Goal: Transaction & Acquisition: Purchase product/service

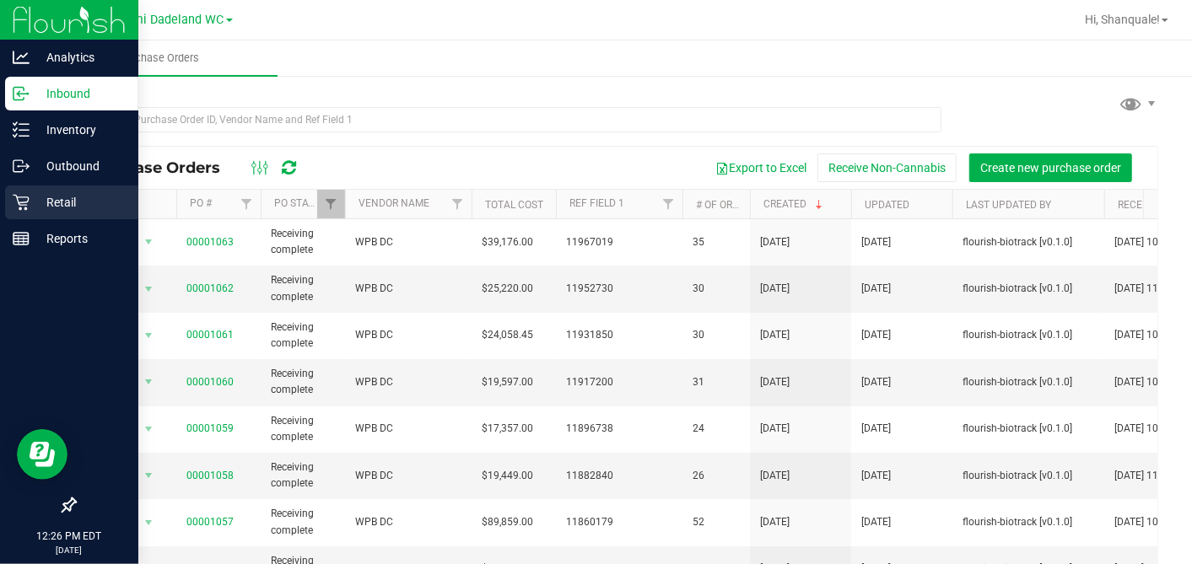
click at [14, 204] on icon at bounding box center [21, 202] width 17 height 17
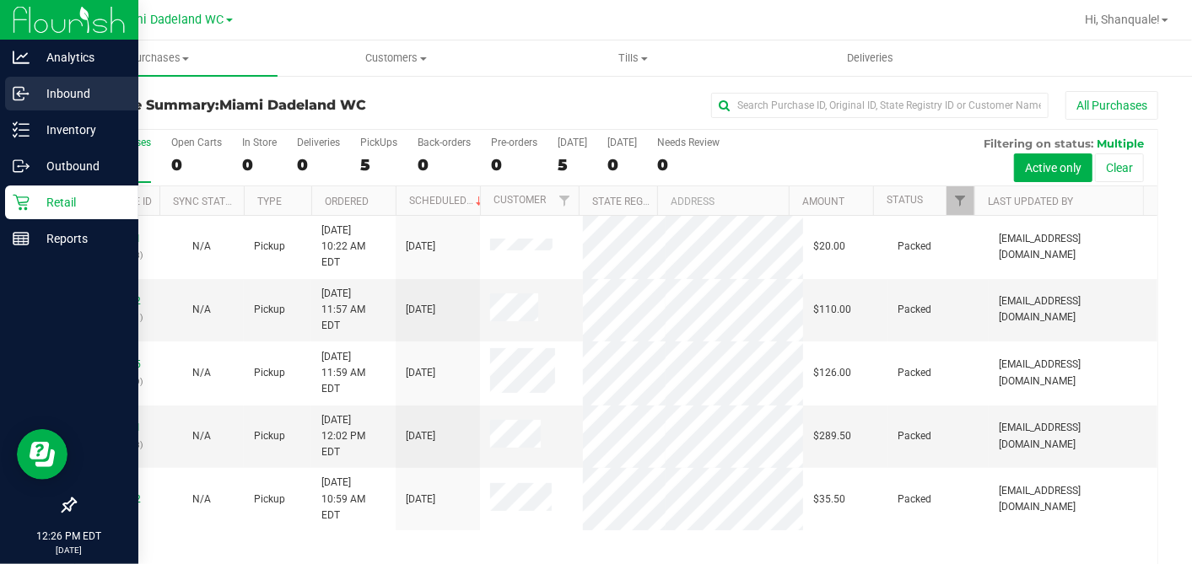
click at [57, 105] on div "Inbound" at bounding box center [71, 94] width 133 height 34
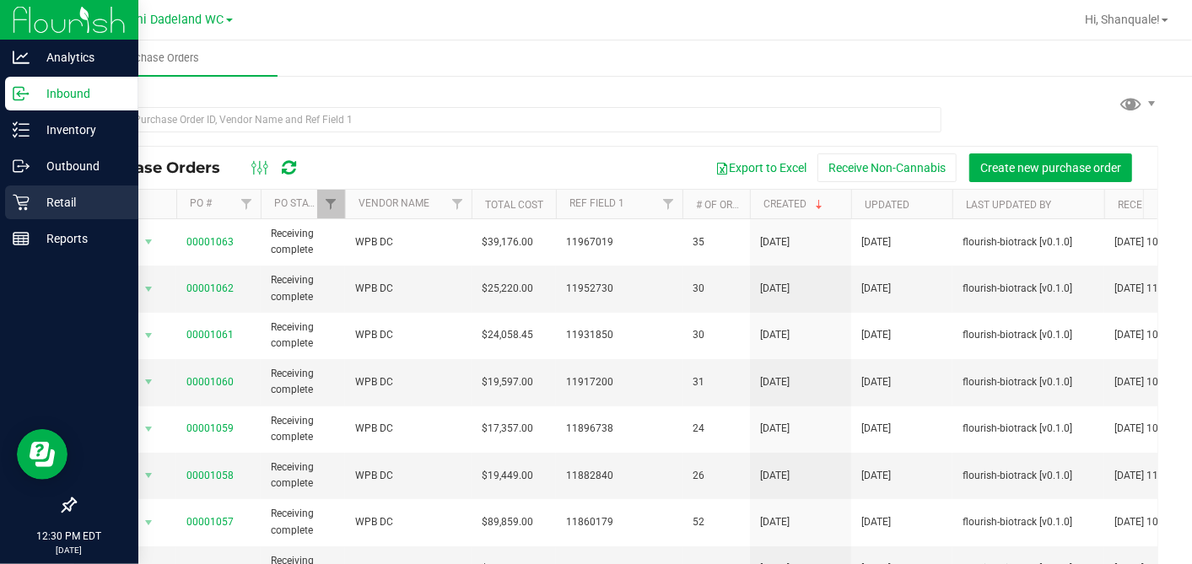
click at [42, 192] on p "Retail" at bounding box center [80, 202] width 101 height 20
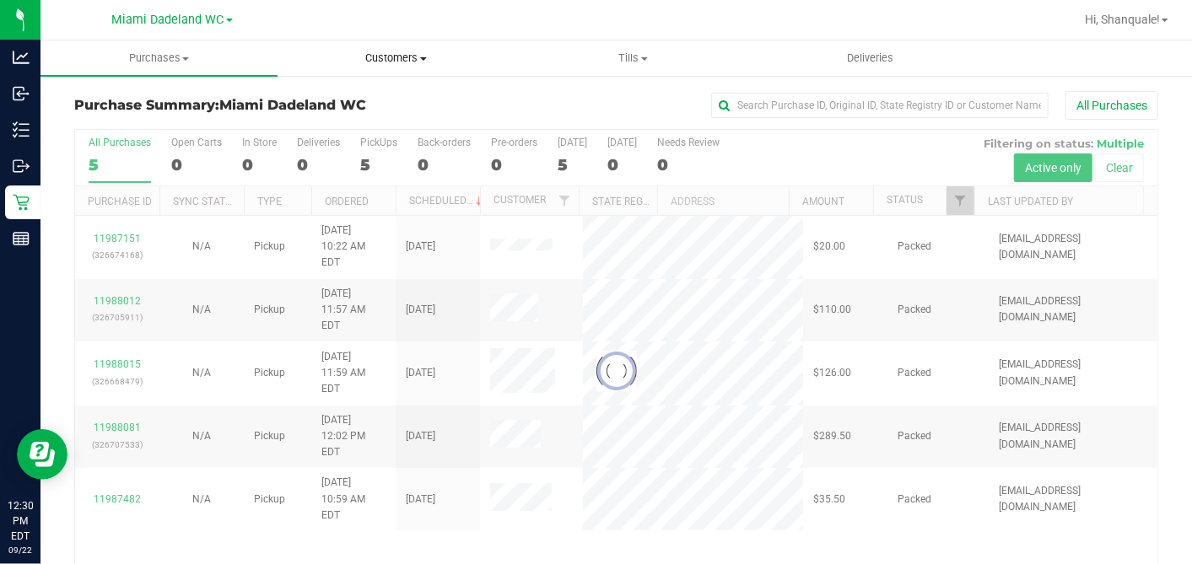
click at [414, 49] on uib-tab-heading "Customers All customers Add a new customer All physicians" at bounding box center [395, 58] width 235 height 34
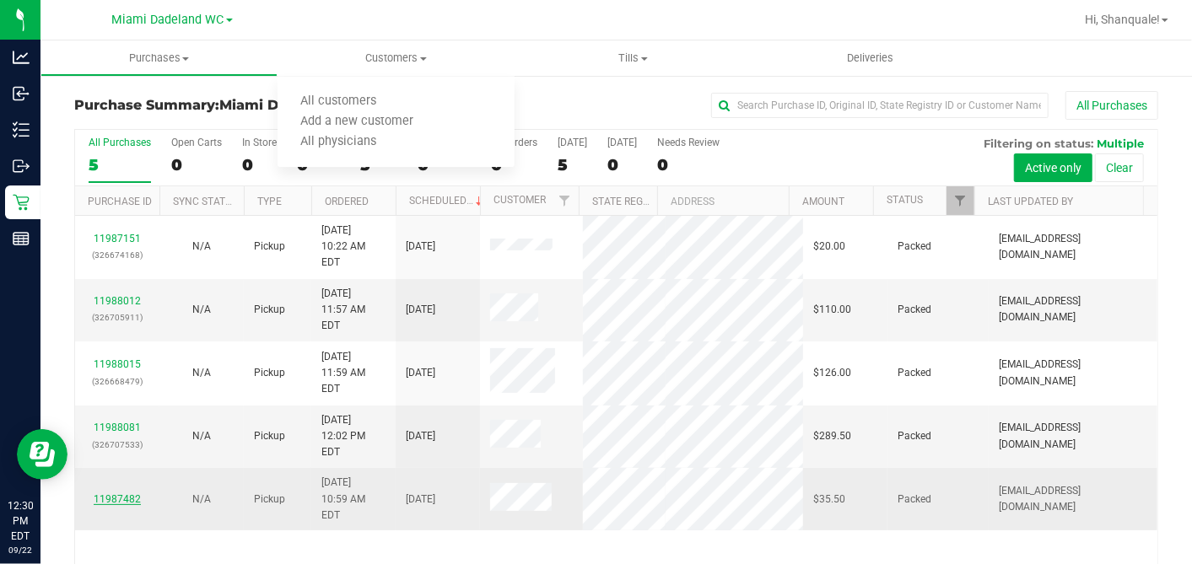
click at [117, 493] on link "11987482" at bounding box center [117, 499] width 47 height 12
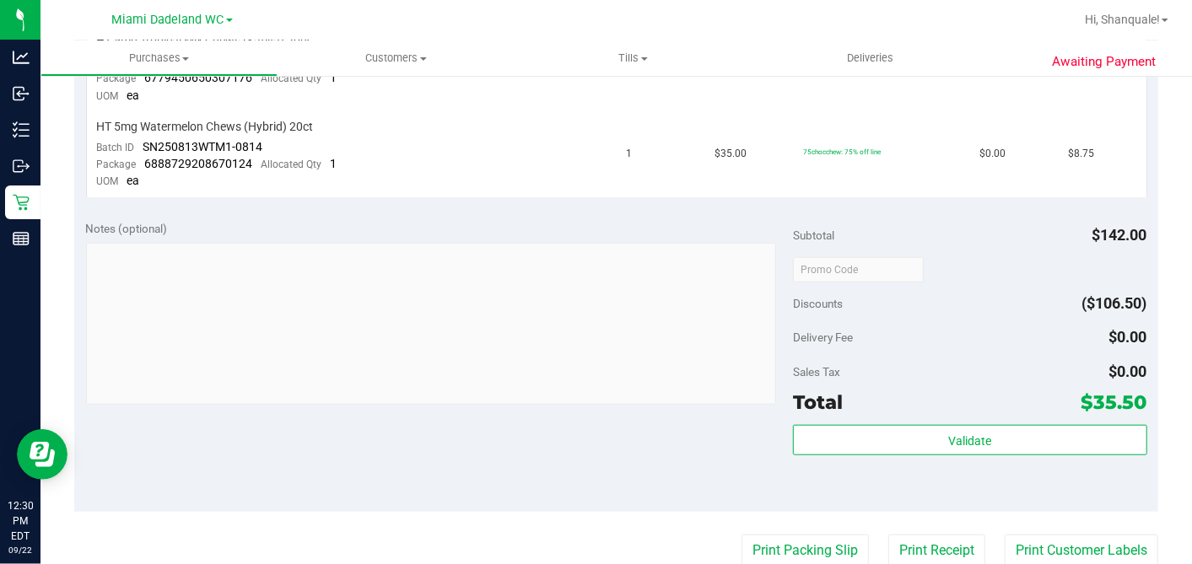
scroll to position [139, 0]
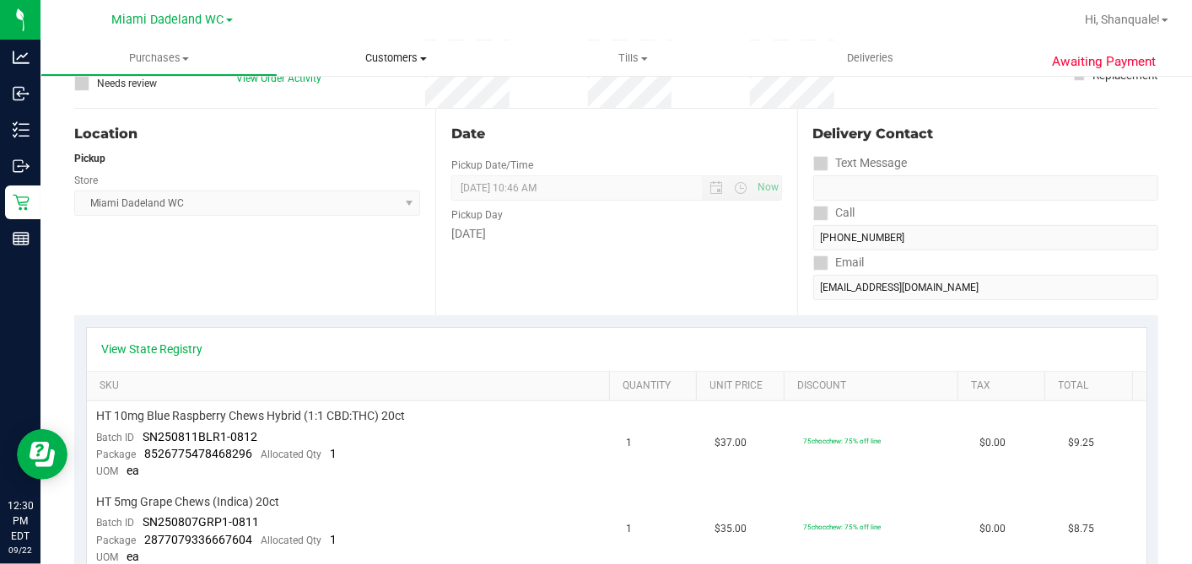
click at [402, 62] on span "Customers" at bounding box center [395, 58] width 237 height 15
click at [383, 92] on li "All customers" at bounding box center [395, 102] width 237 height 20
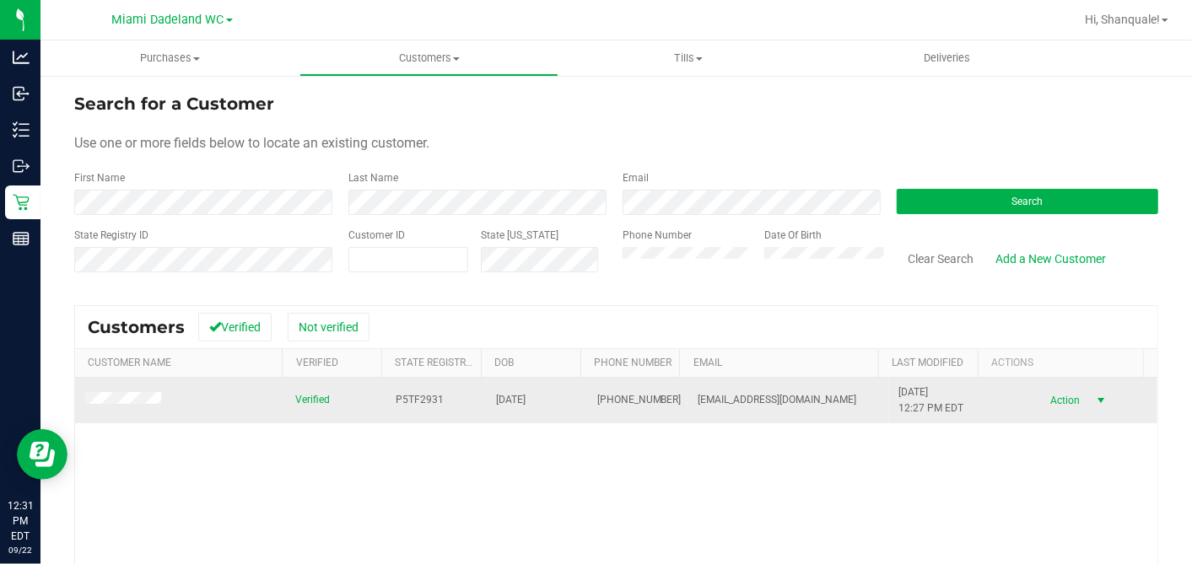
click at [1094, 396] on span "select" at bounding box center [1100, 400] width 13 height 13
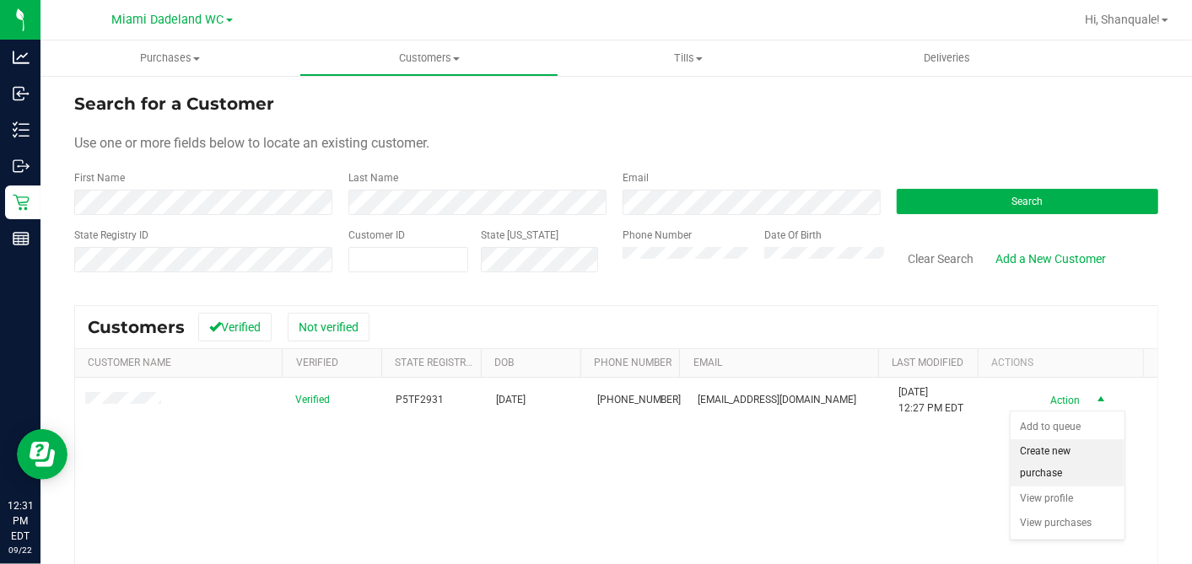
click at [1068, 461] on li "Create new purchase" at bounding box center [1067, 462] width 114 height 46
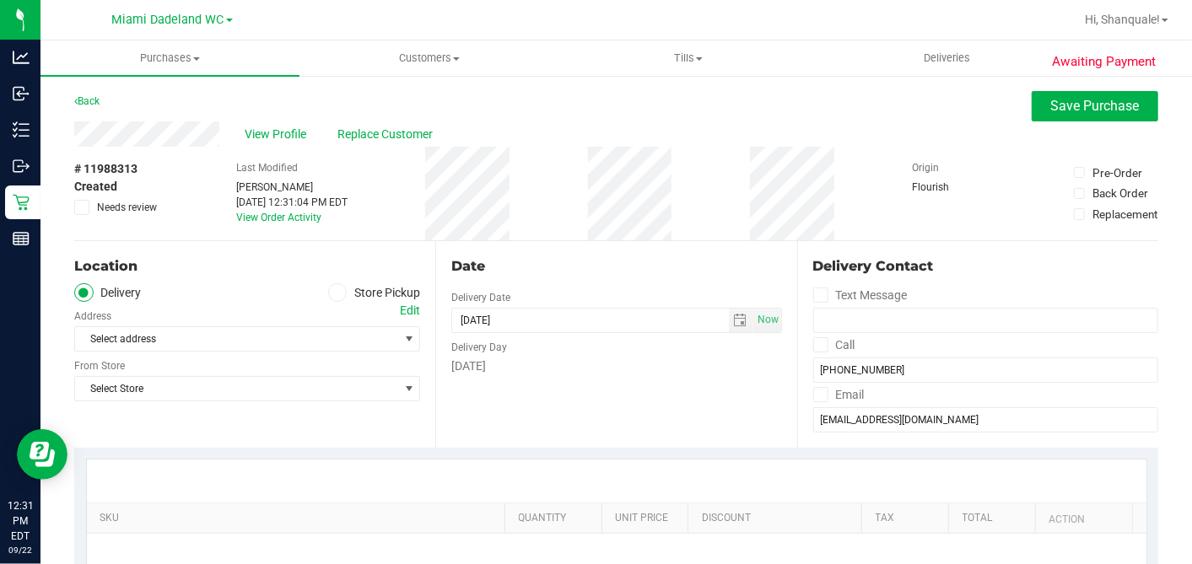
click at [339, 293] on span at bounding box center [337, 292] width 19 height 19
click at [0, 0] on input "Store Pickup" at bounding box center [0, 0] width 0 height 0
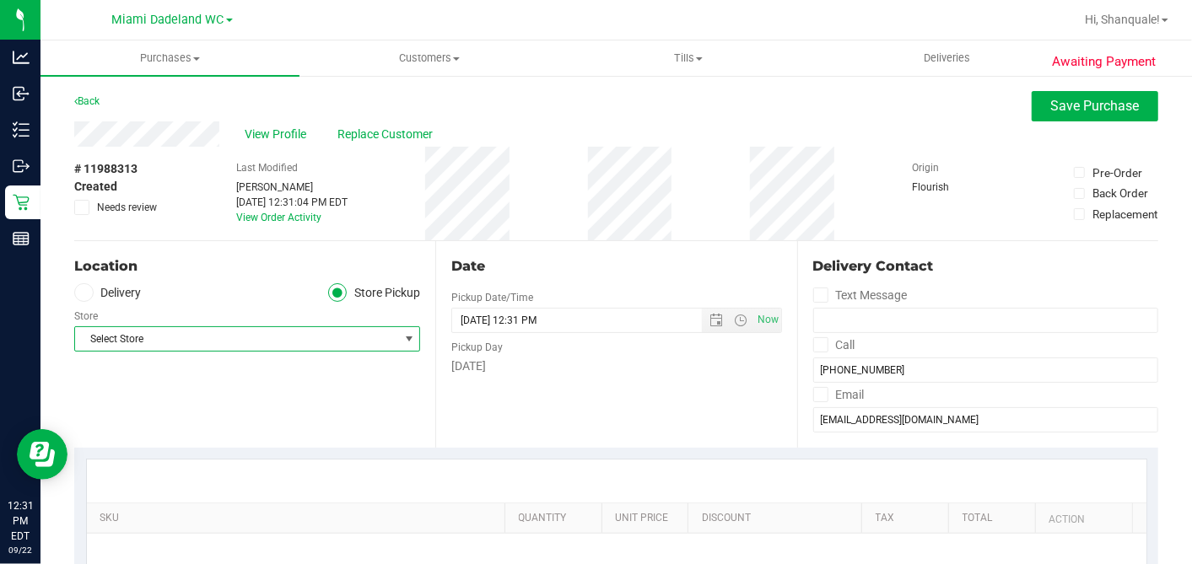
click at [325, 335] on span "Select Store" at bounding box center [236, 339] width 323 height 24
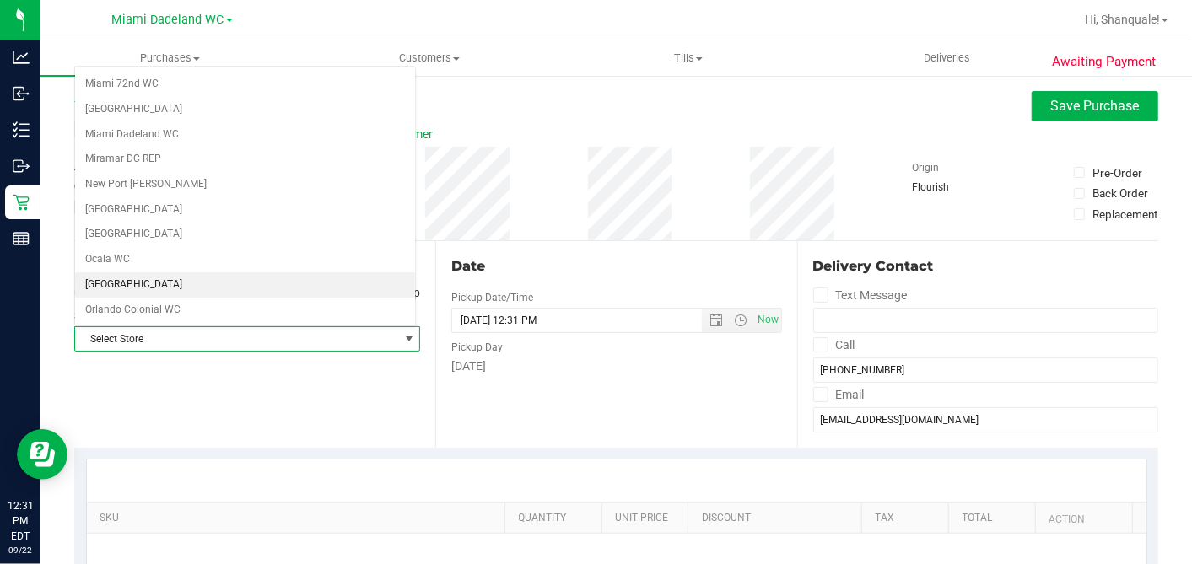
scroll to position [584, 0]
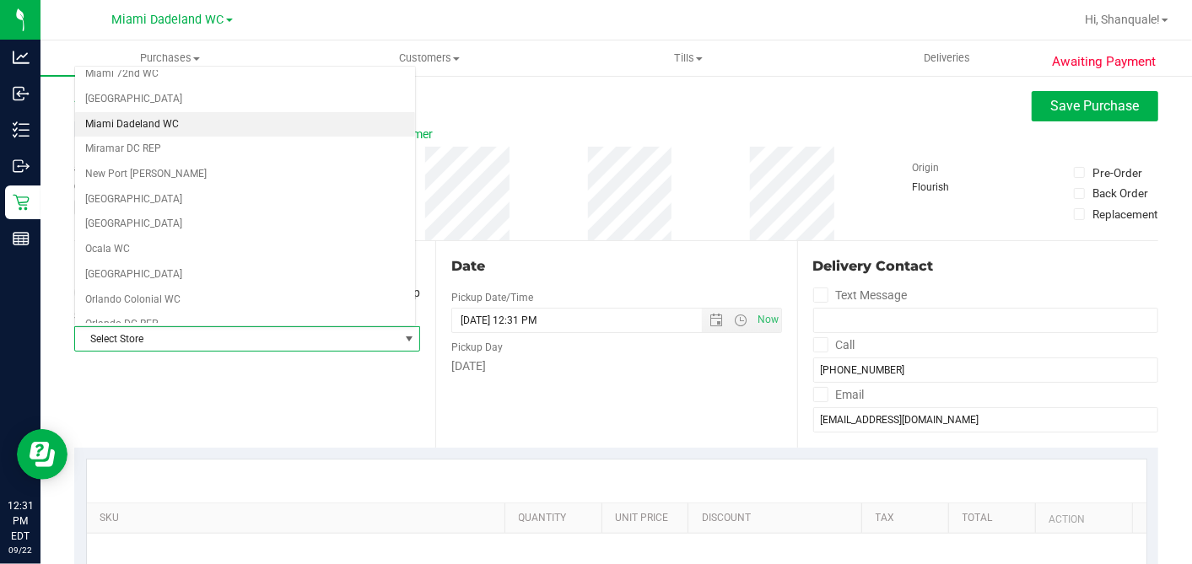
click at [269, 116] on li "Miami Dadeland WC" at bounding box center [245, 124] width 340 height 25
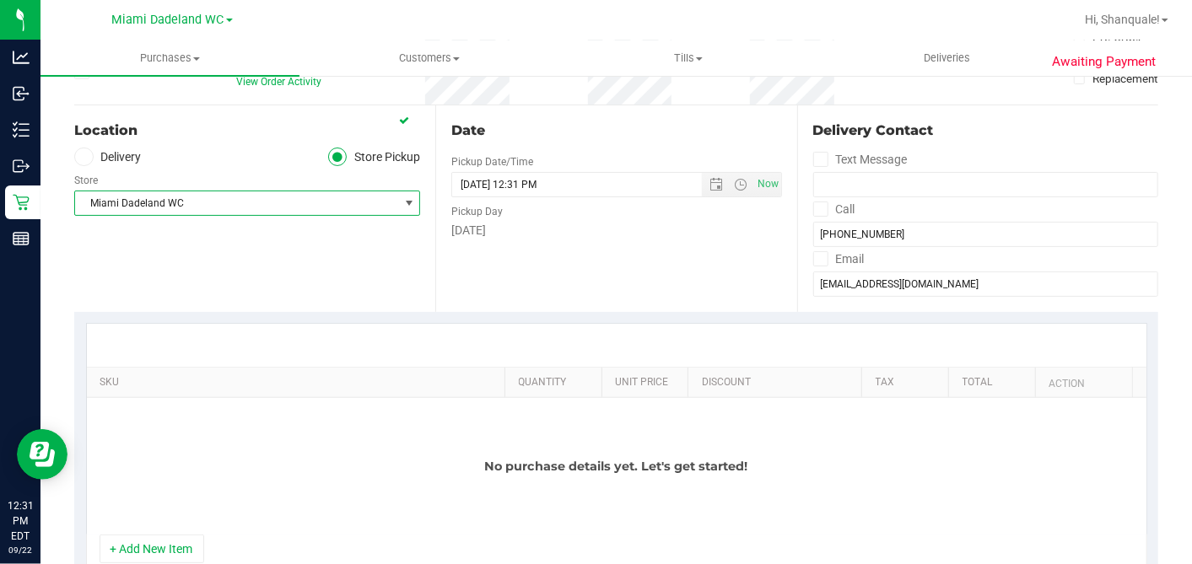
scroll to position [137, 0]
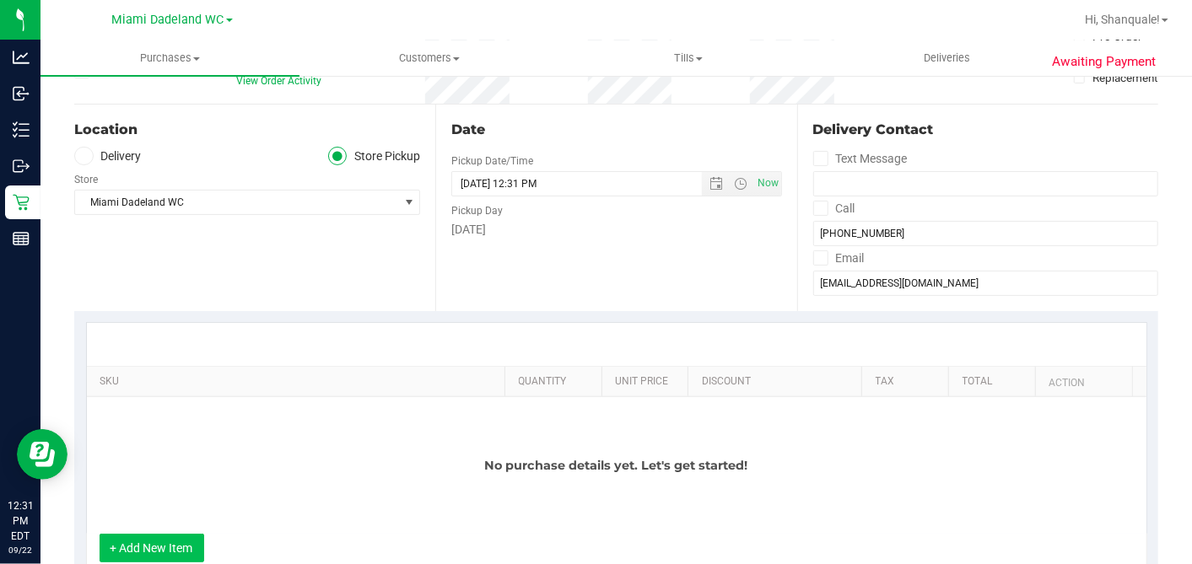
click at [147, 537] on button "+ Add New Item" at bounding box center [152, 548] width 105 height 29
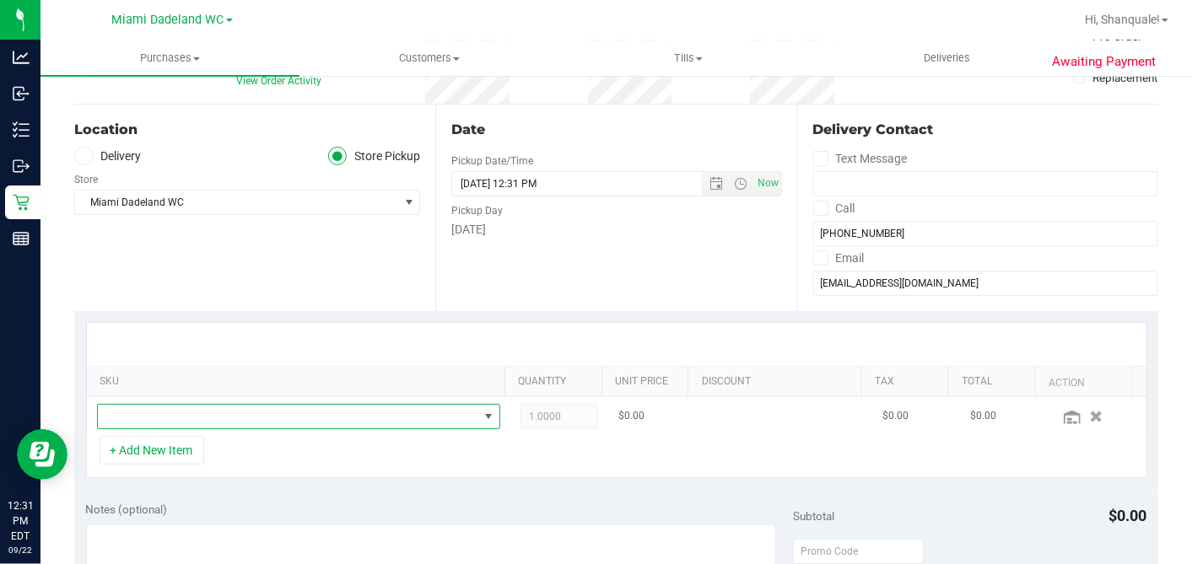
click at [170, 407] on span "NO DATA FOUND" at bounding box center [288, 417] width 380 height 24
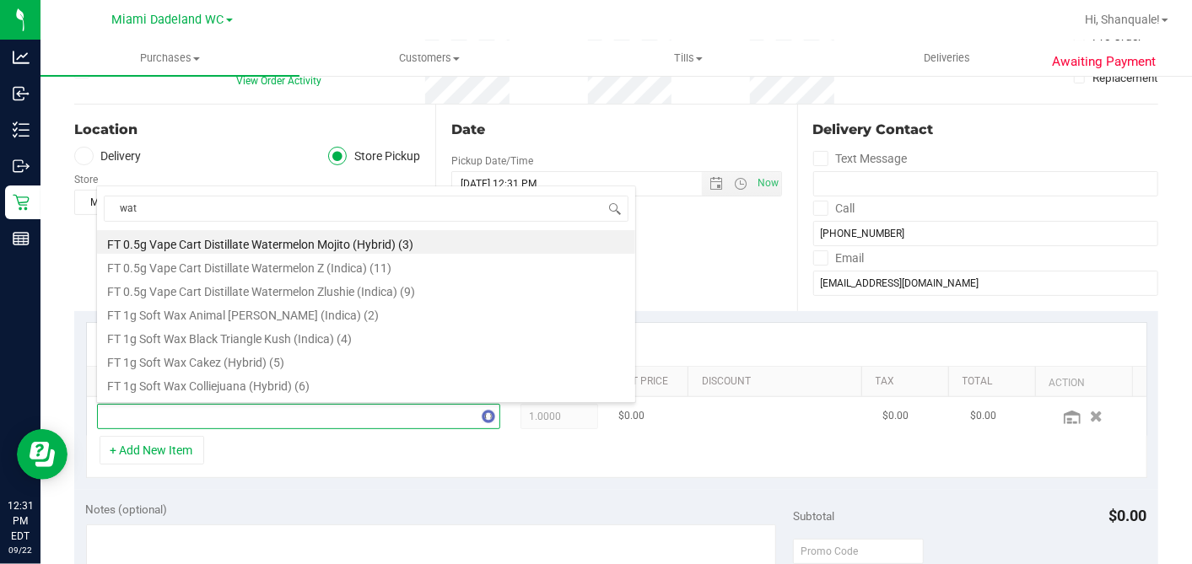
type input "wate"
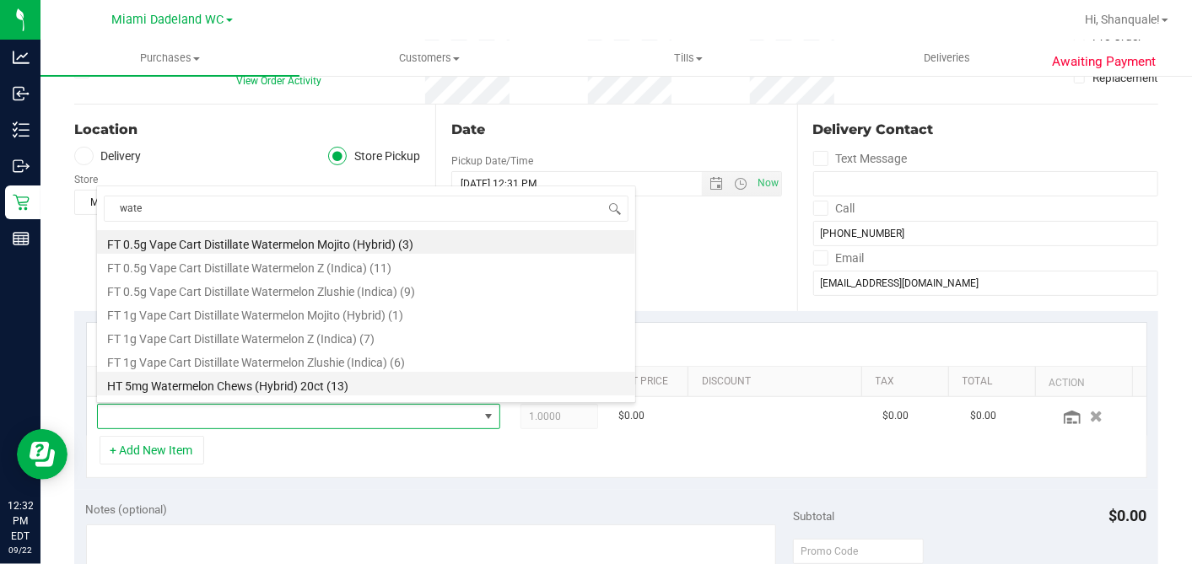
click at [312, 378] on li "HT 5mg Watermelon Chews (Hybrid) 20ct (13)" at bounding box center [366, 384] width 538 height 24
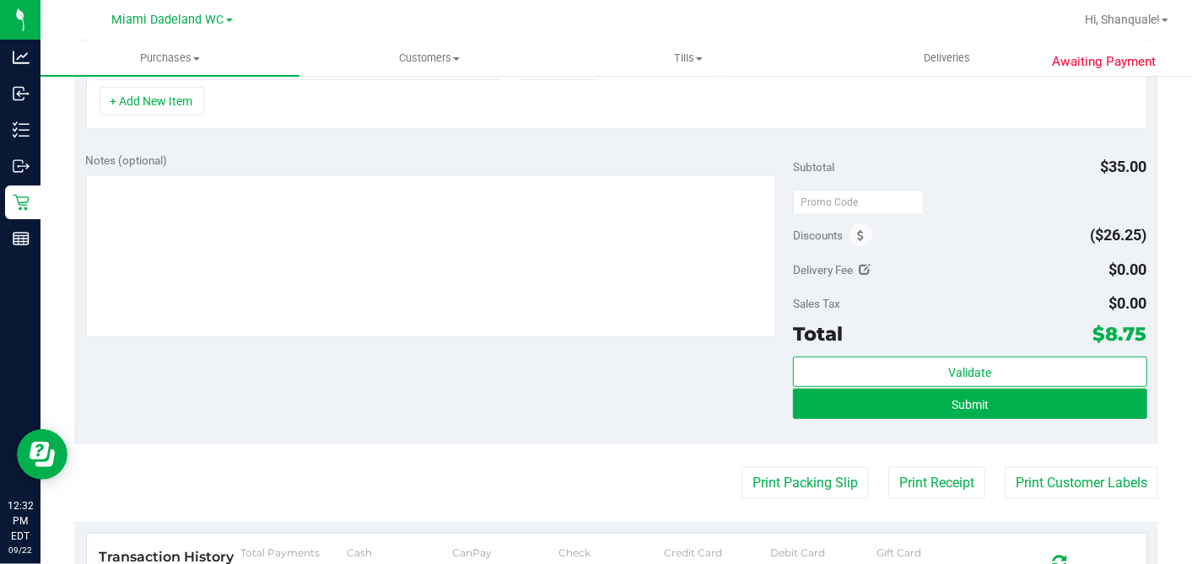
scroll to position [498, 0]
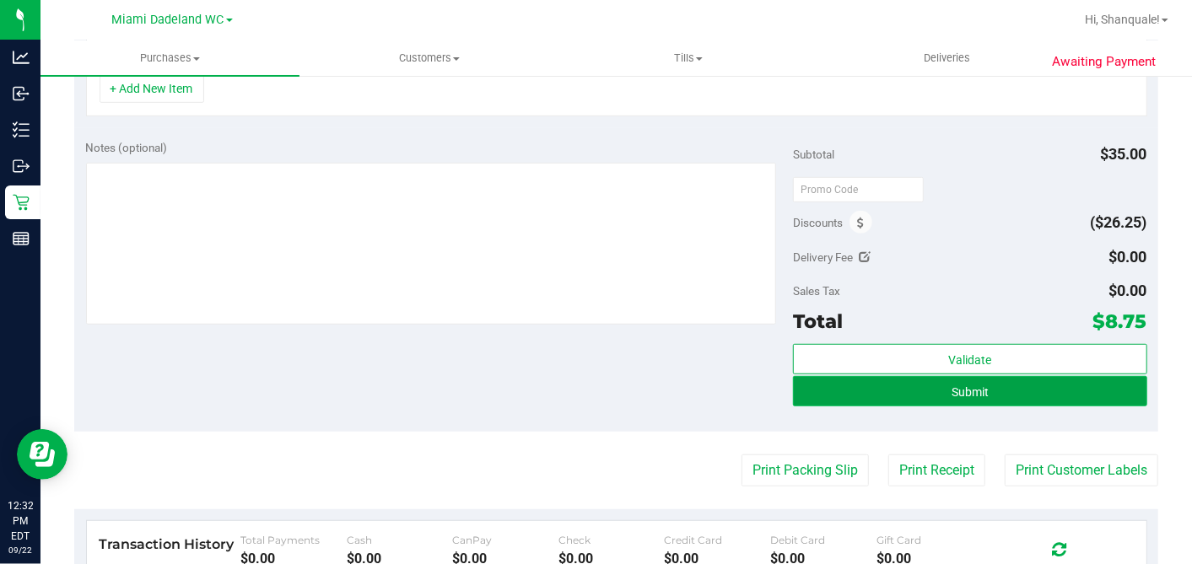
click at [906, 383] on button "Submit" at bounding box center [969, 391] width 353 height 30
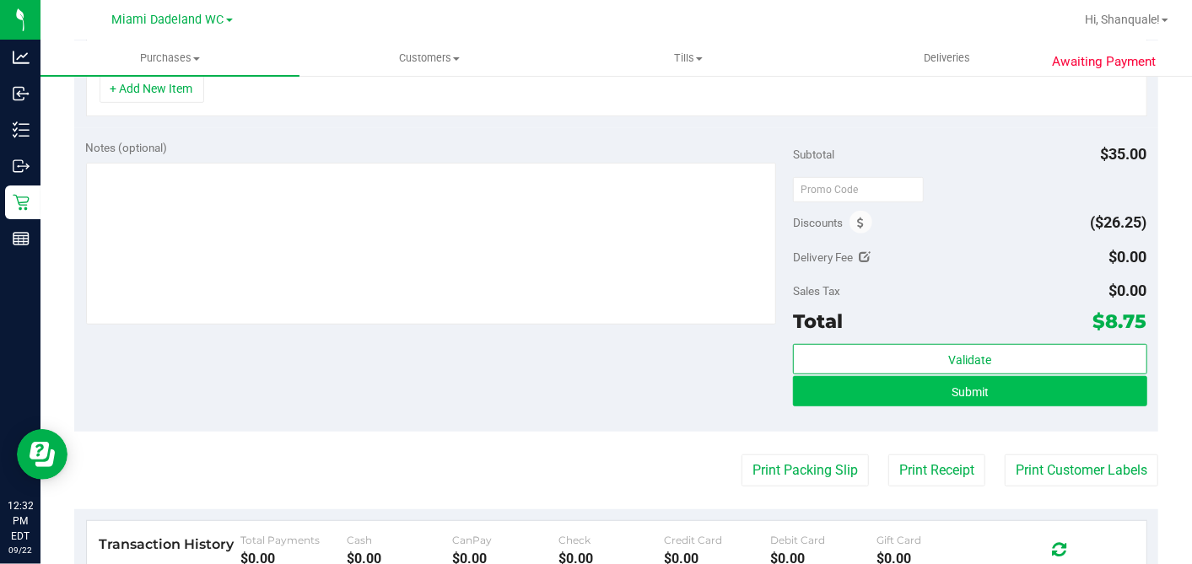
scroll to position [472, 0]
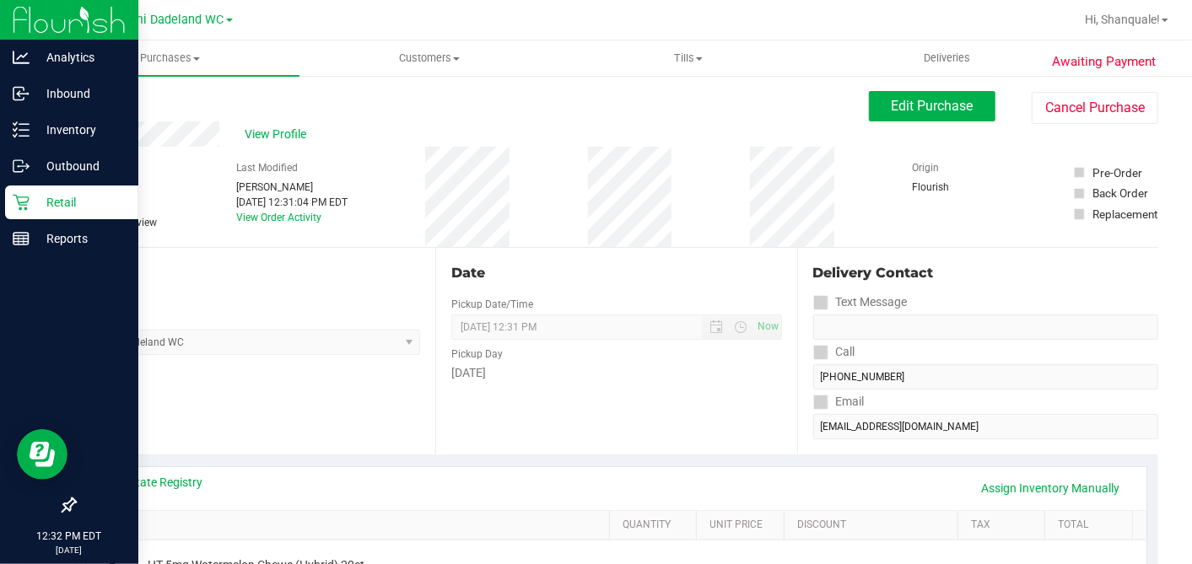
click at [30, 203] on p "Retail" at bounding box center [80, 202] width 101 height 20
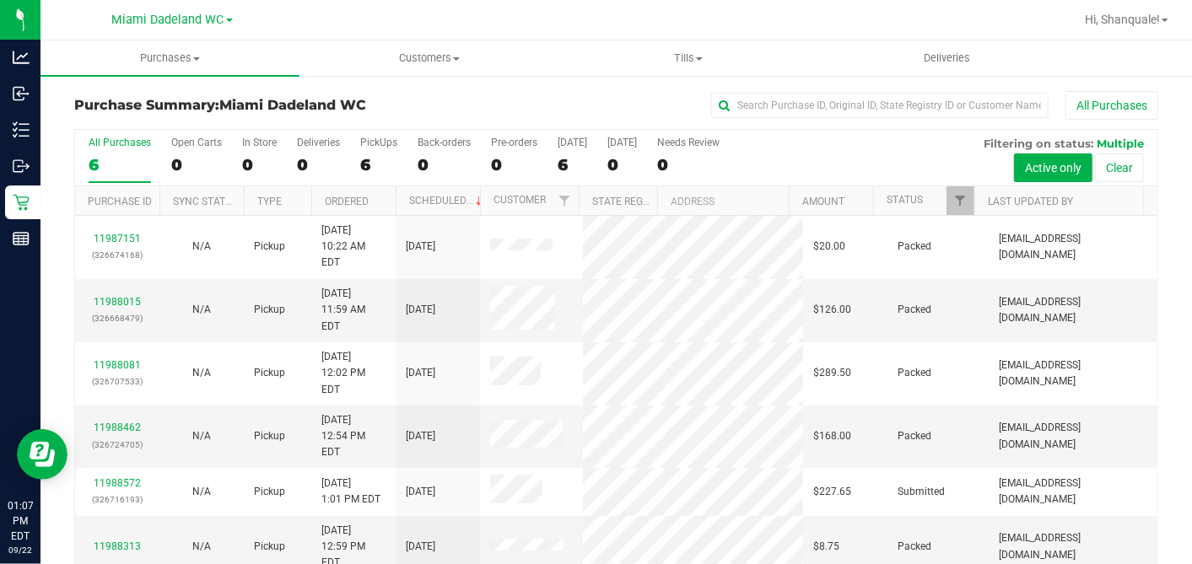
click at [394, 106] on h3 "Purchase Summary: Miami Dadeland WC" at bounding box center [254, 105] width 361 height 15
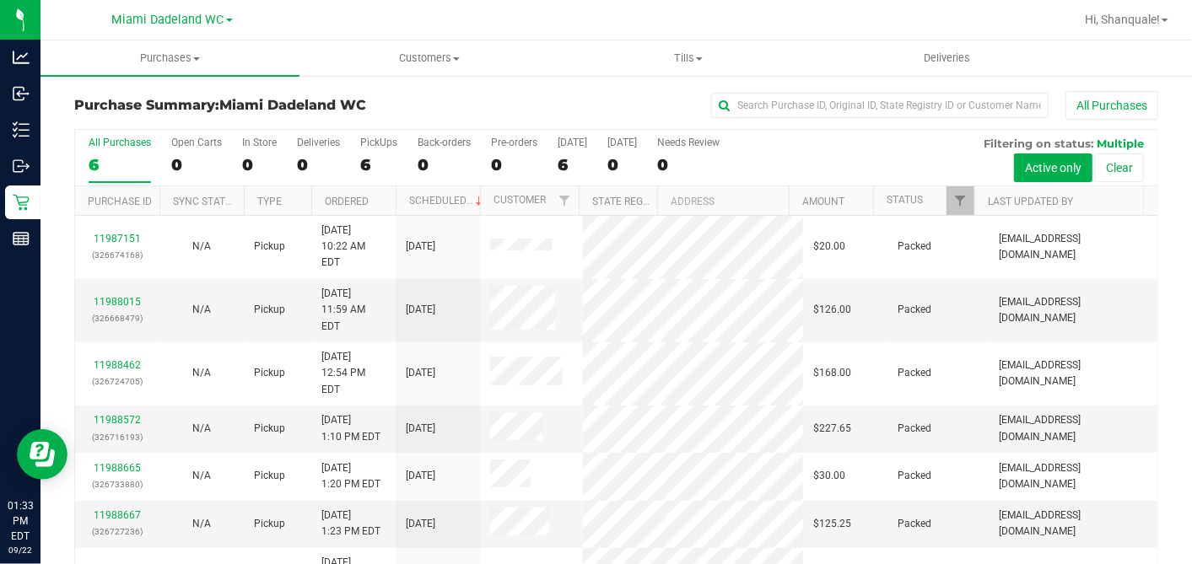
scroll to position [62, 0]
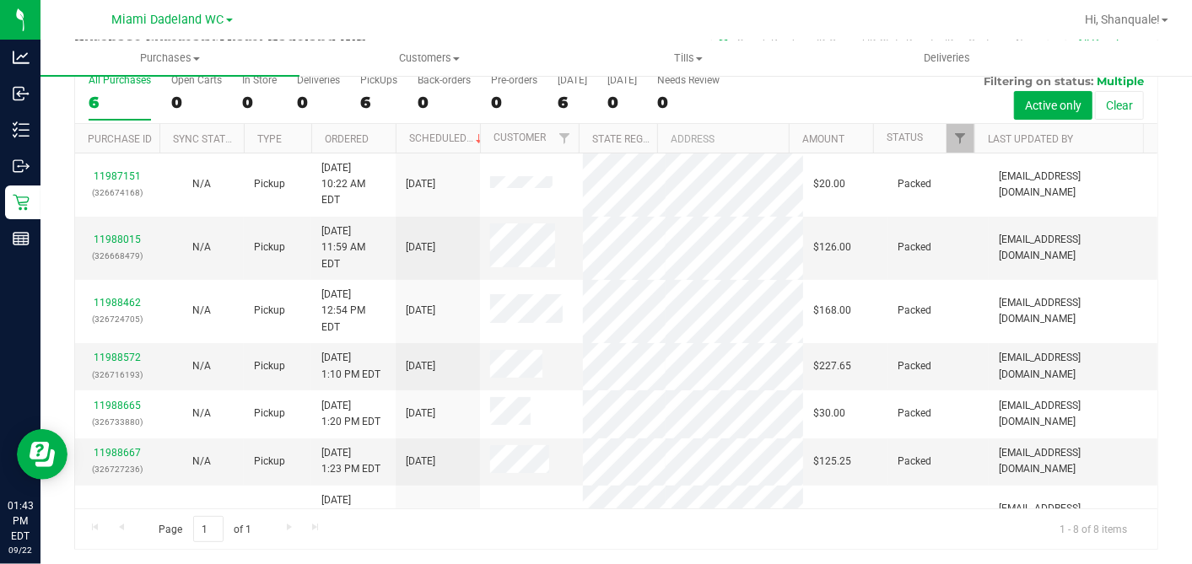
click at [394, 106] on div "6" at bounding box center [378, 102] width 37 height 19
click at [0, 0] on input "PickUps 6" at bounding box center [0, 0] width 0 height 0
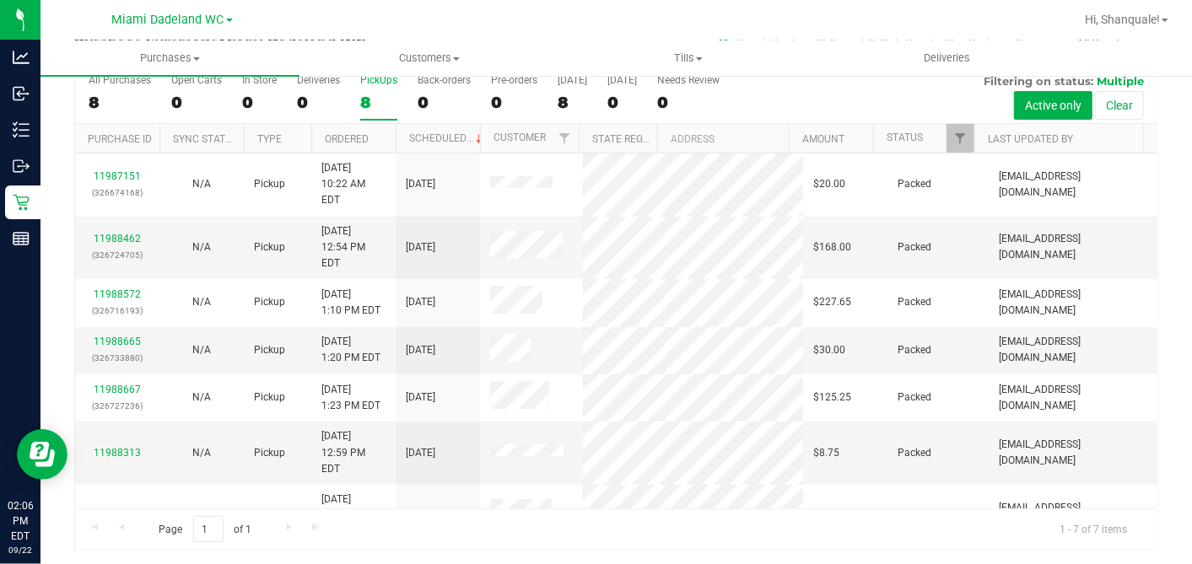
scroll to position [0, 0]
